Goal: Find specific page/section: Find specific page/section

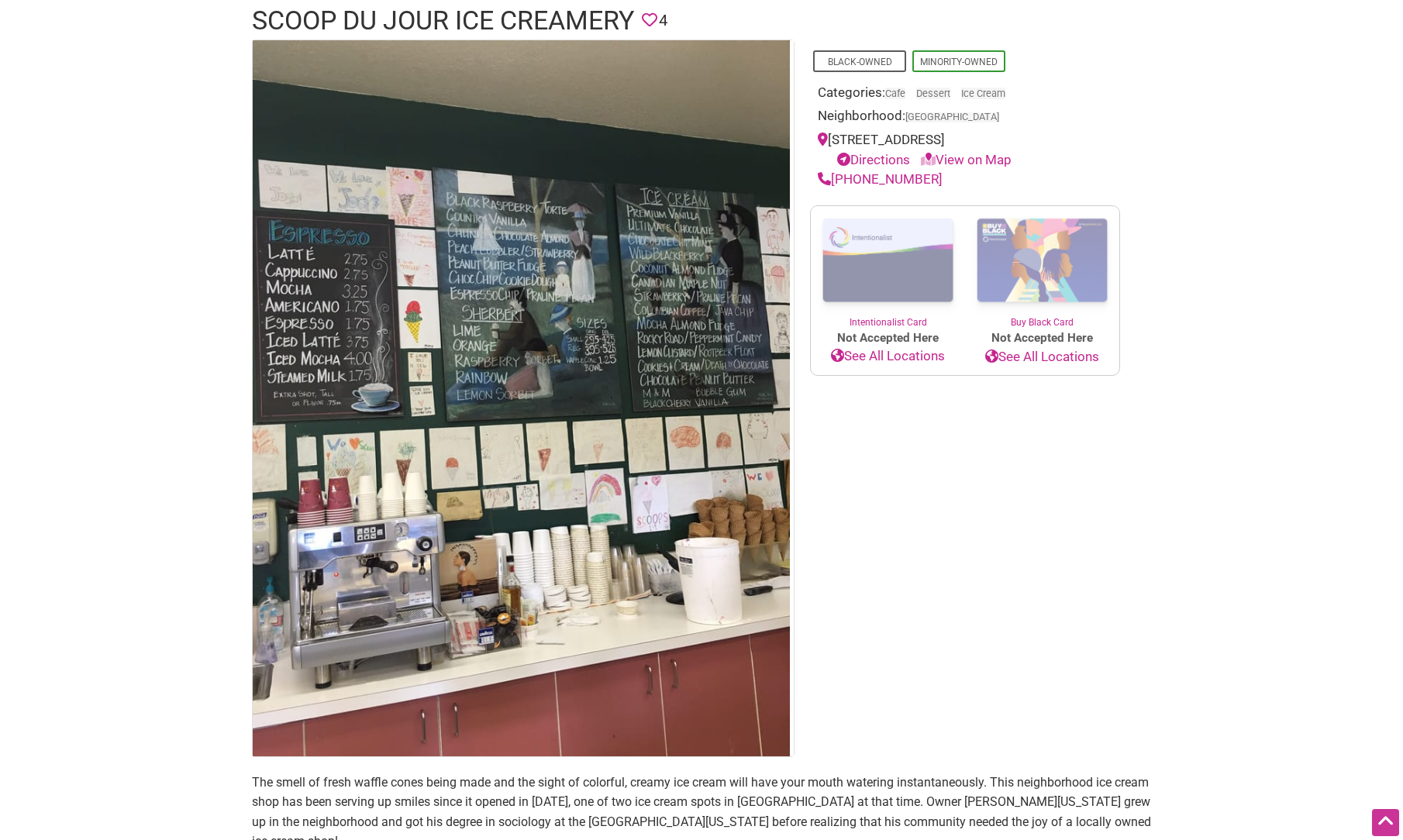
scroll to position [48, 0]
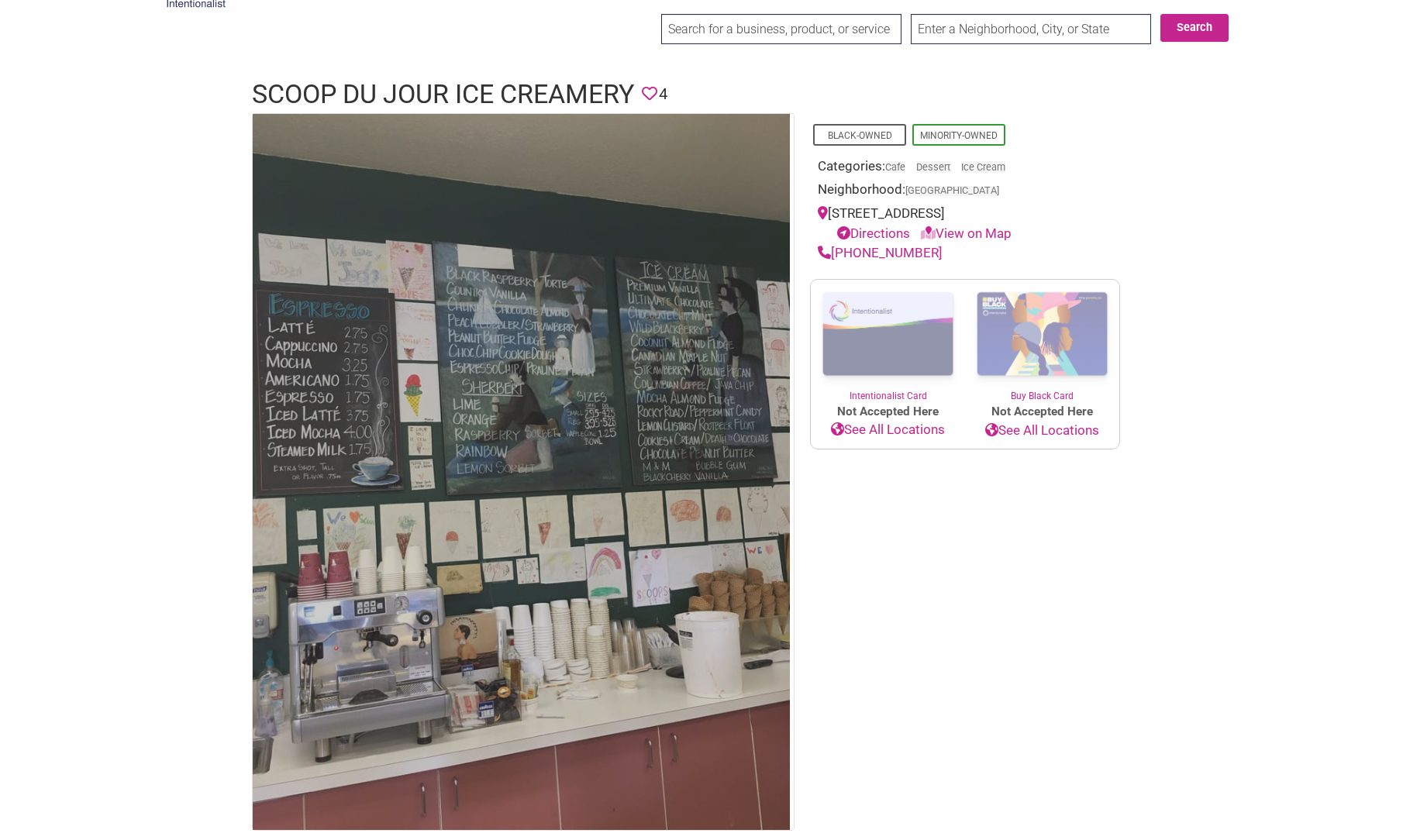
click at [532, 337] on img at bounding box center [521, 472] width 537 height 716
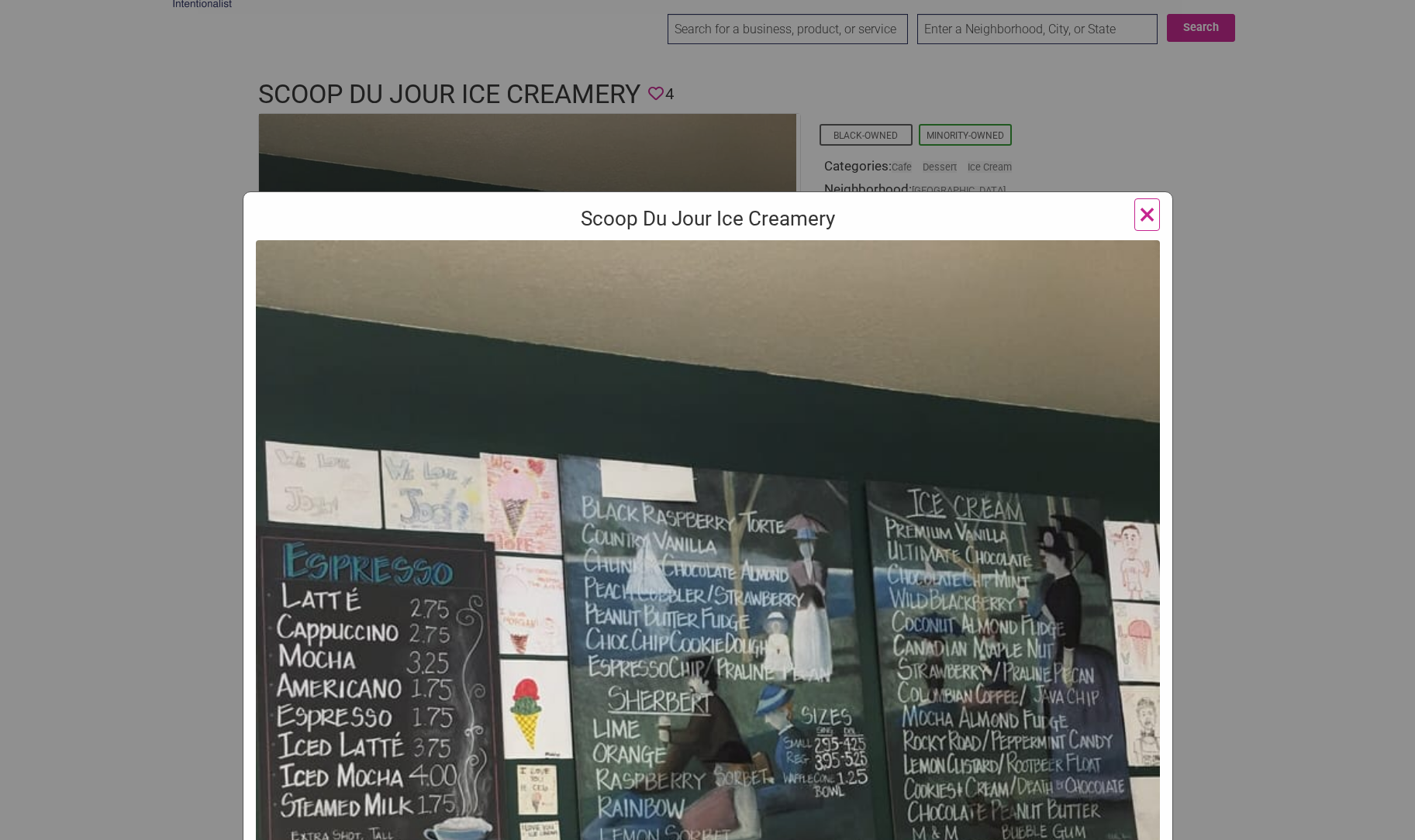
click at [1141, 215] on span "×" at bounding box center [1146, 215] width 16 height 36
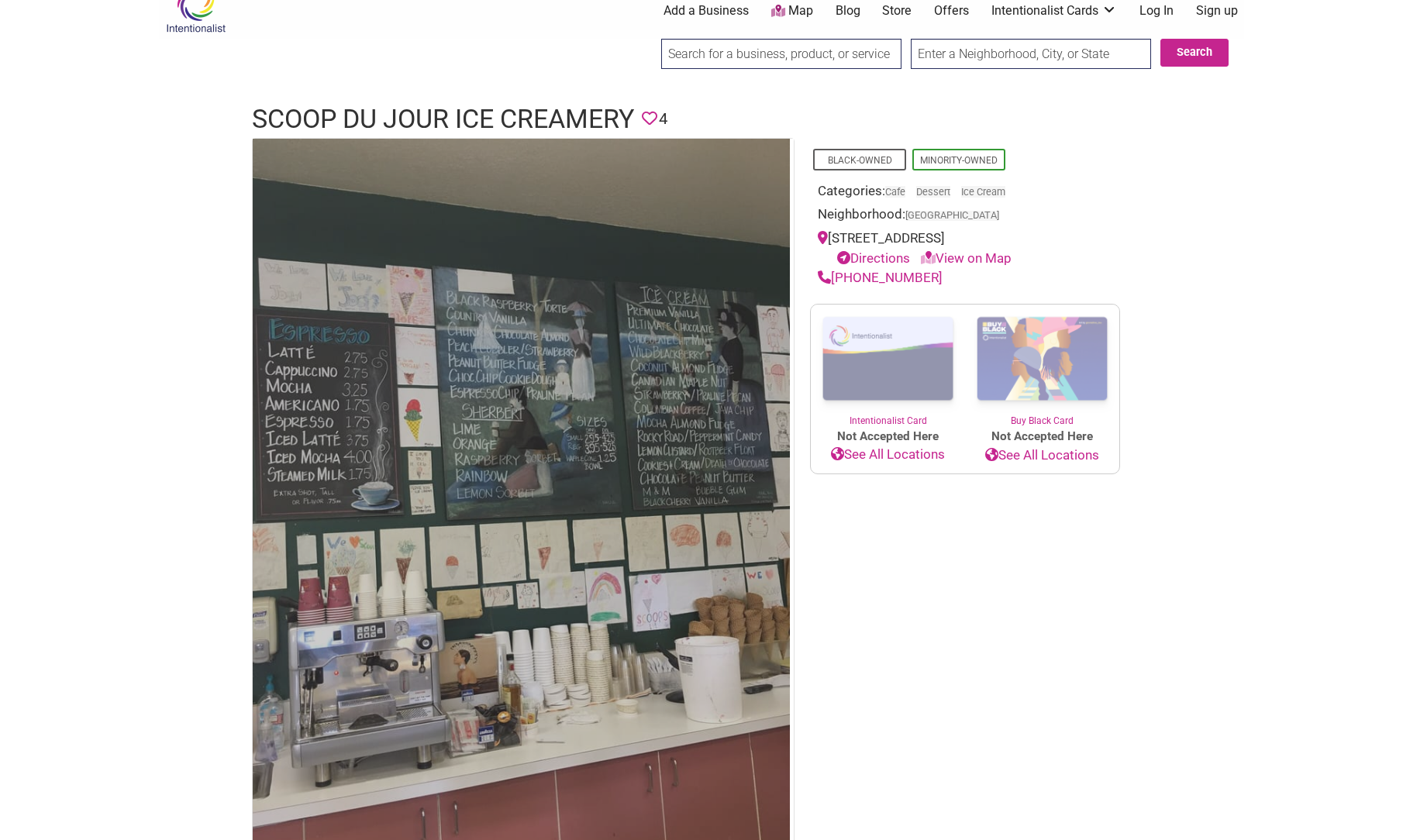
scroll to position [0, 0]
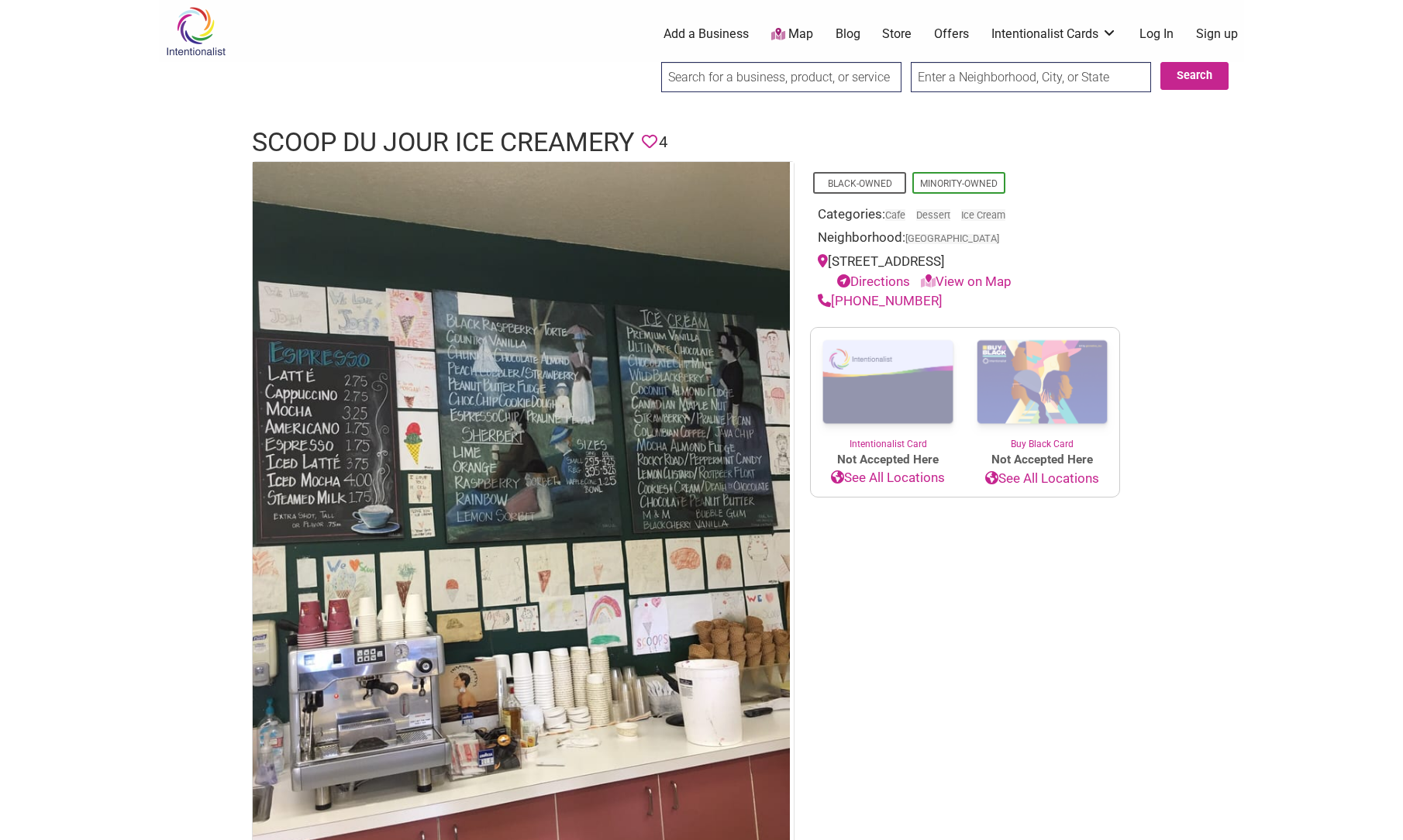
click at [951, 28] on link "Offers" at bounding box center [951, 34] width 35 height 17
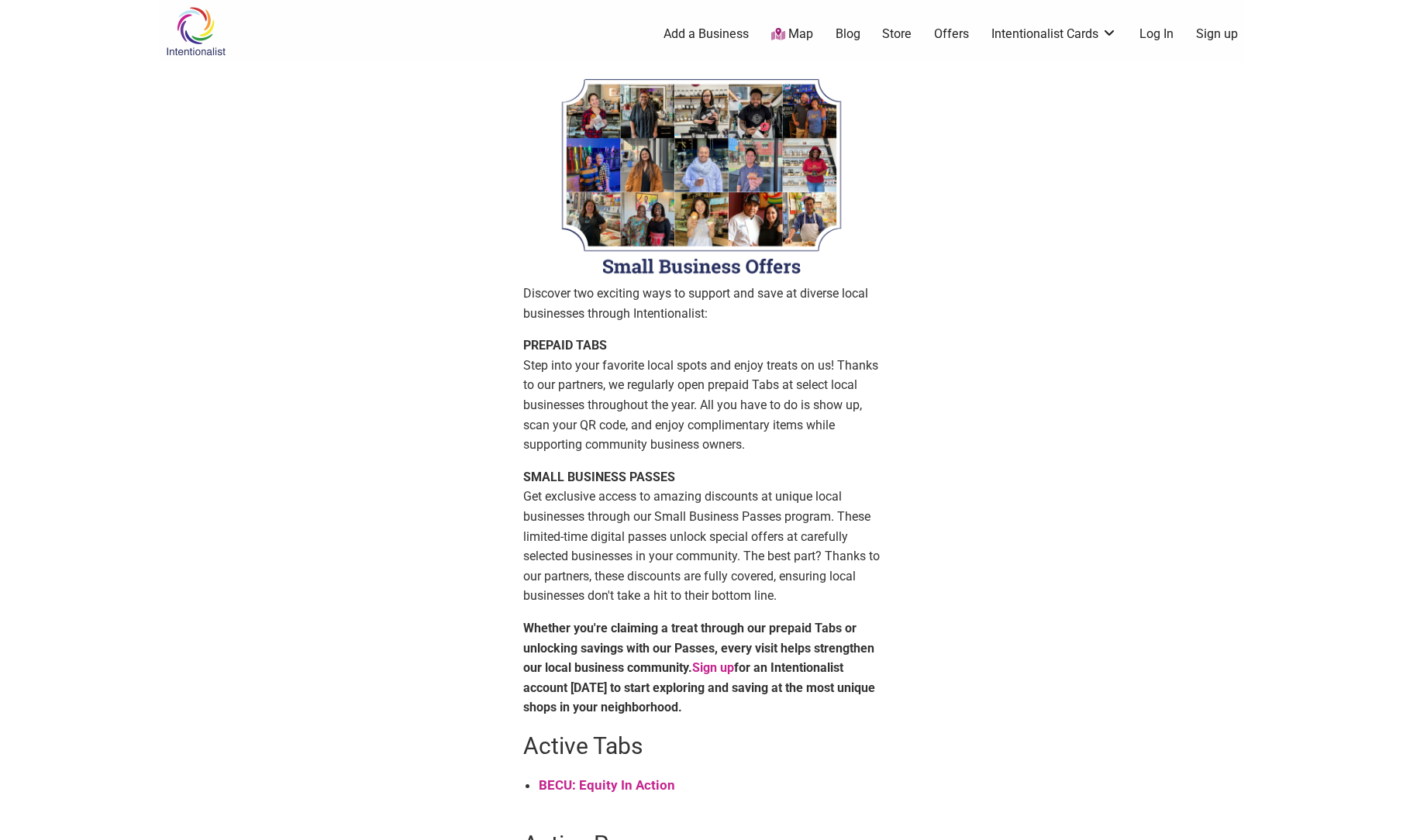
click at [695, 202] on img at bounding box center [702, 176] width 357 height 214
click at [689, 192] on img at bounding box center [702, 176] width 357 height 214
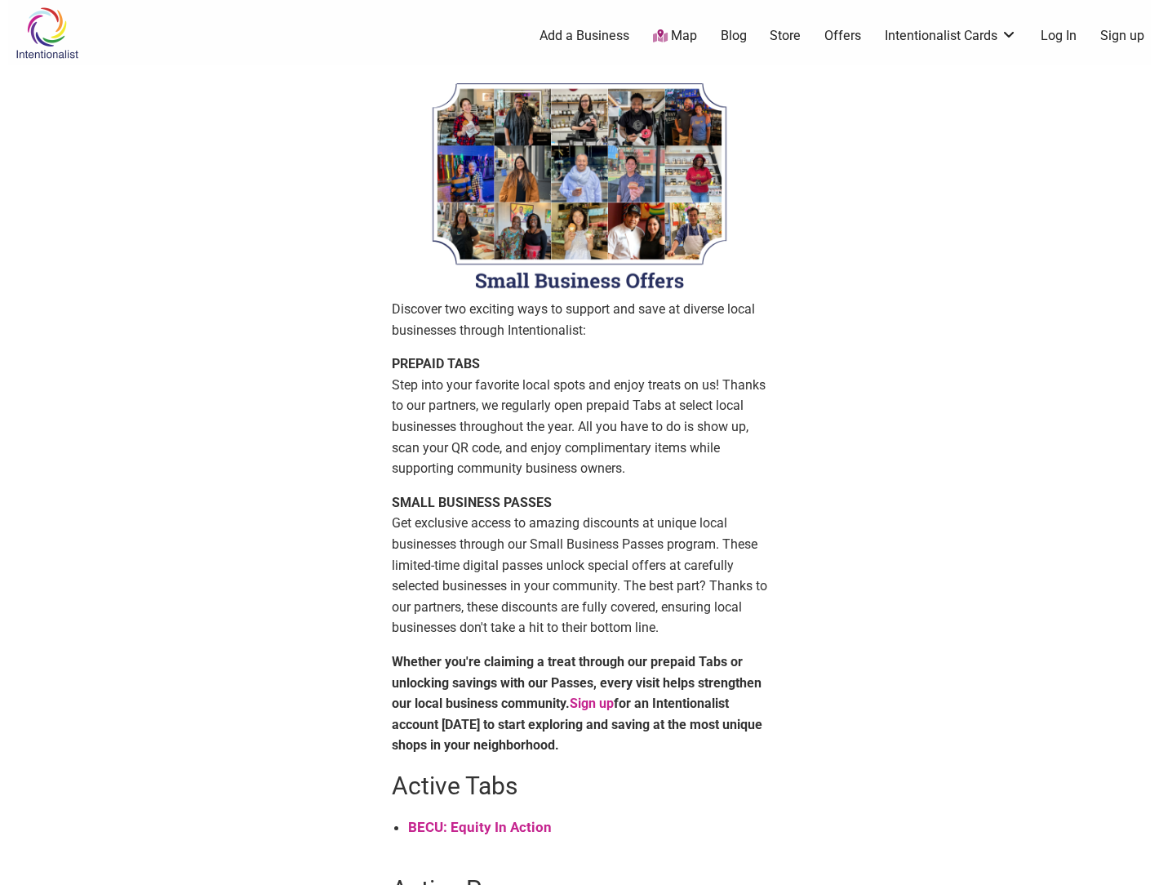
click at [576, 197] on img at bounding box center [580, 185] width 376 height 225
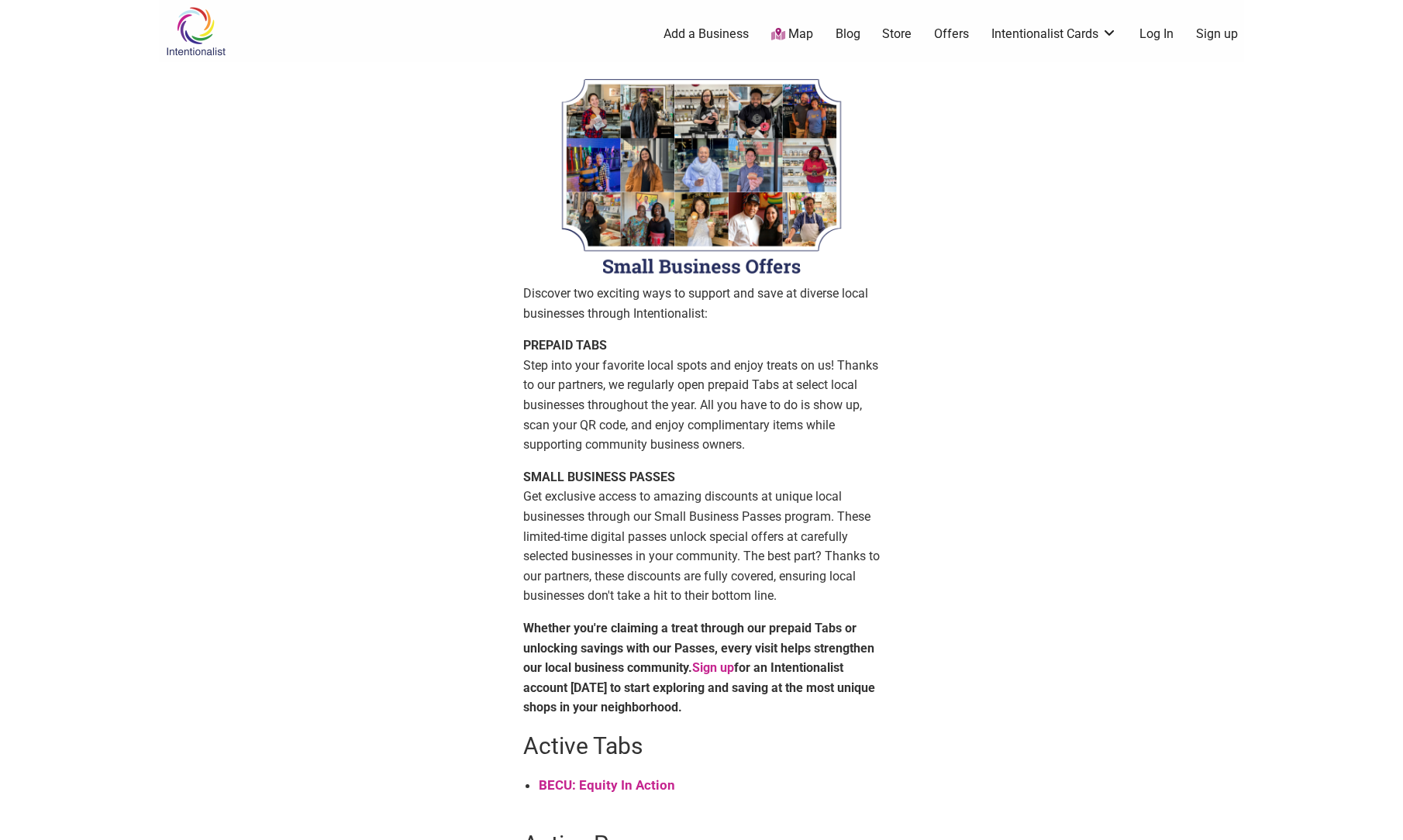
click at [905, 29] on link "Store" at bounding box center [896, 34] width 29 height 17
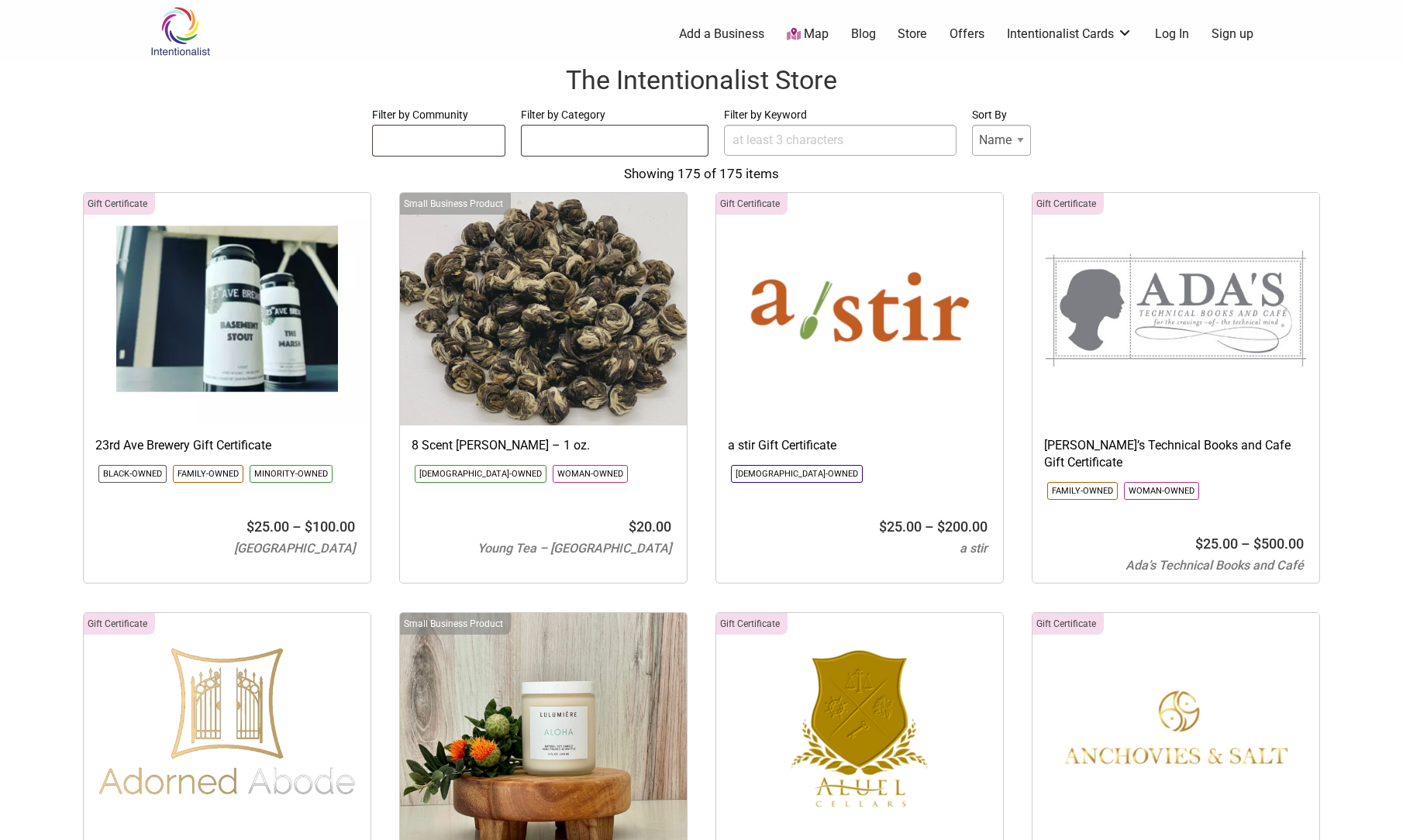
select select
